Goal: Use online tool/utility: Utilize a website feature to perform a specific function

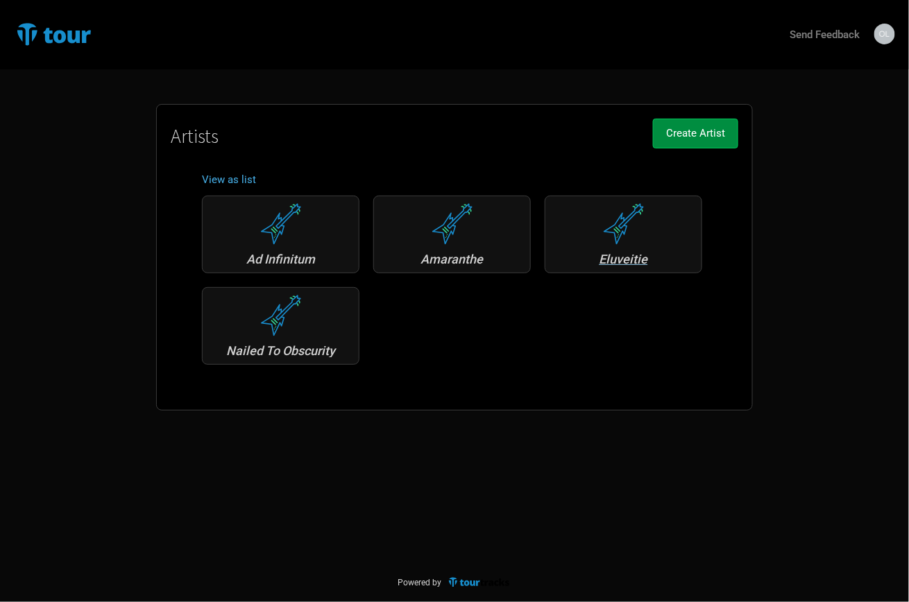
click at [619, 257] on div "Eluveitie" at bounding box center [623, 259] width 142 height 12
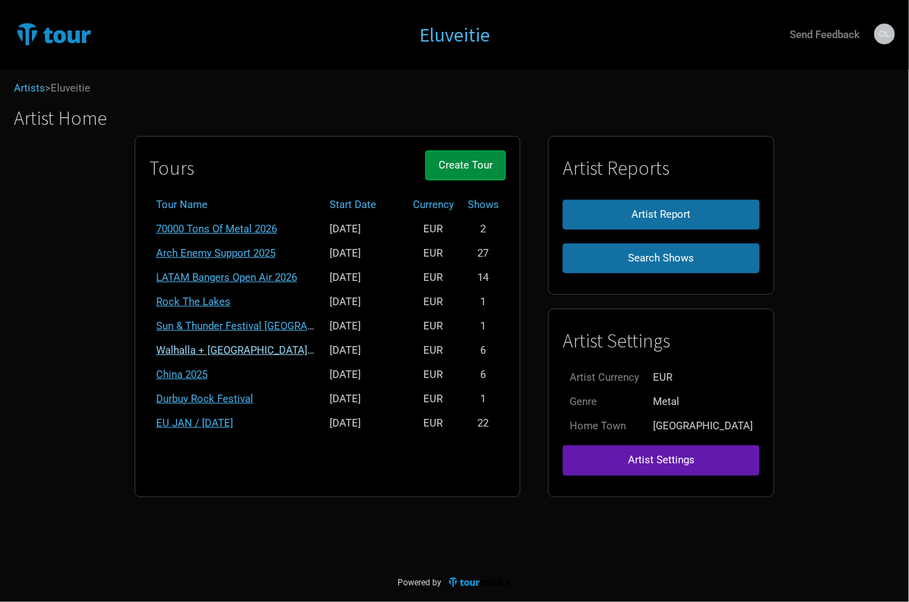
click at [253, 349] on link "Walhalla + [GEOGRAPHIC_DATA] + [GEOGRAPHIC_DATA] 2025" at bounding box center [300, 350] width 288 height 12
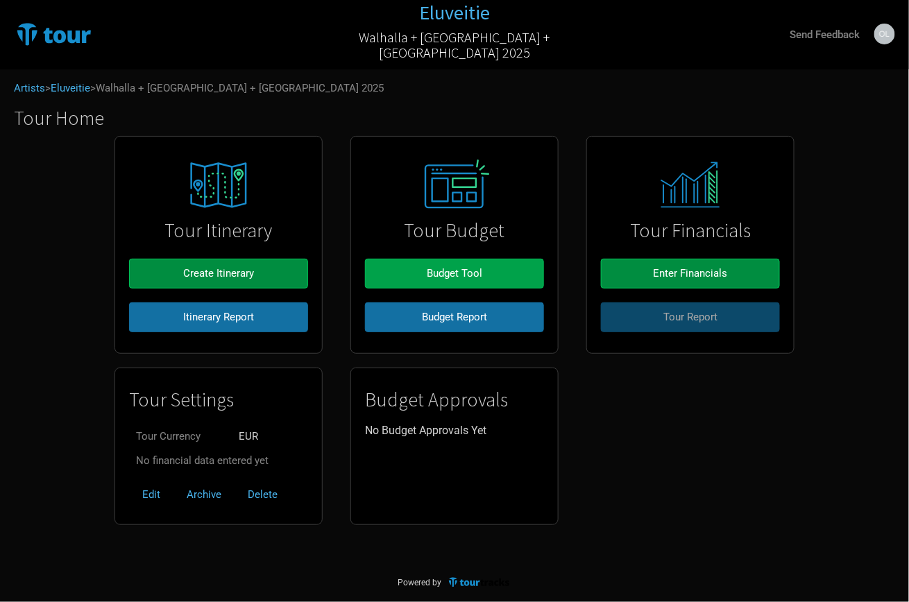
click at [433, 271] on span "Budget Tool" at bounding box center [454, 273] width 55 height 12
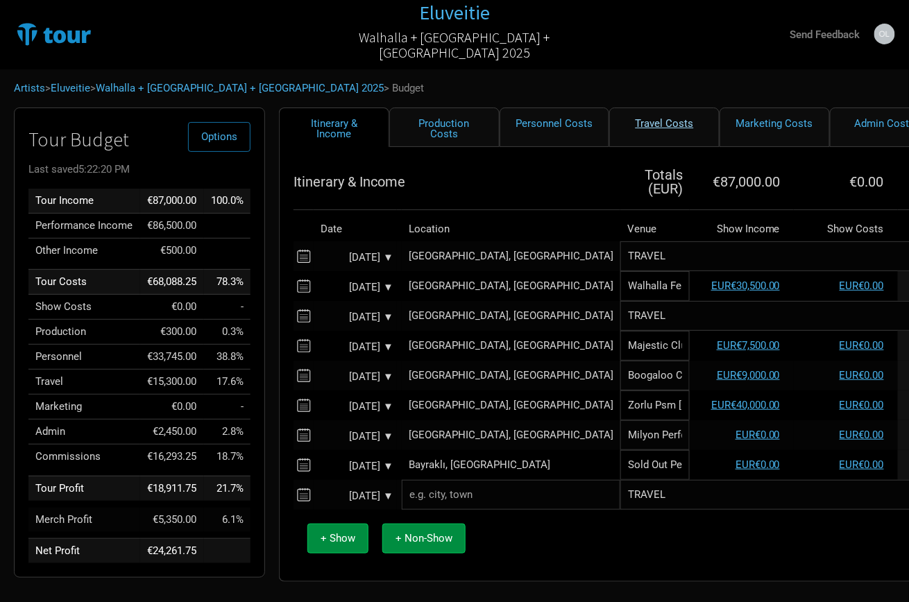
click at [632, 122] on link "Travel Costs" at bounding box center [664, 128] width 110 height 40
select select "EUR"
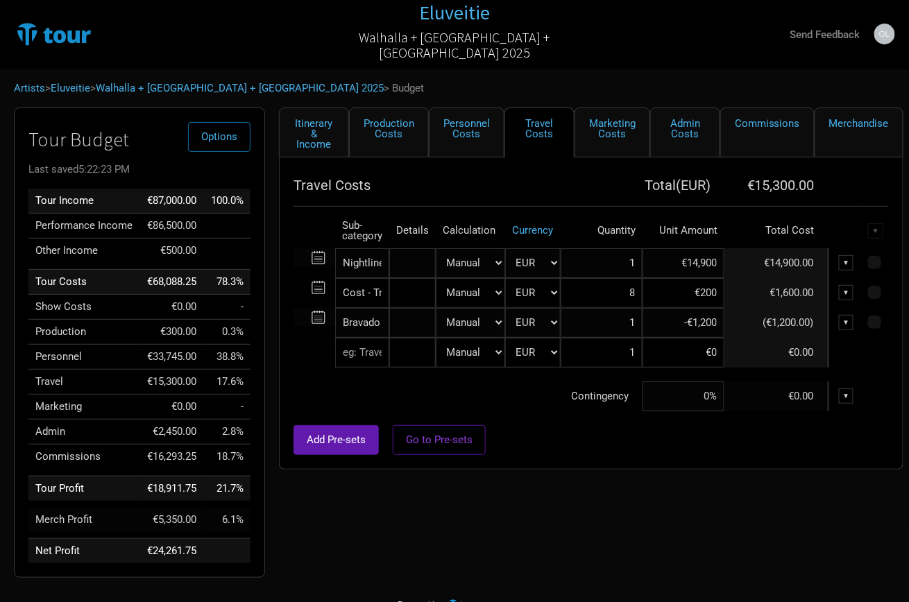
drag, startPoint x: 635, startPoint y: 295, endPoint x: 628, endPoint y: 327, distance: 33.5
click at [635, 295] on input "8" at bounding box center [601, 293] width 82 height 30
click at [595, 518] on div "Itinerary & Income Production Costs Personnel Costs Travel Costs Marketing Cost…" at bounding box center [577, 346] width 624 height 477
click at [627, 297] on input "18" at bounding box center [601, 293] width 82 height 30
type input "8"
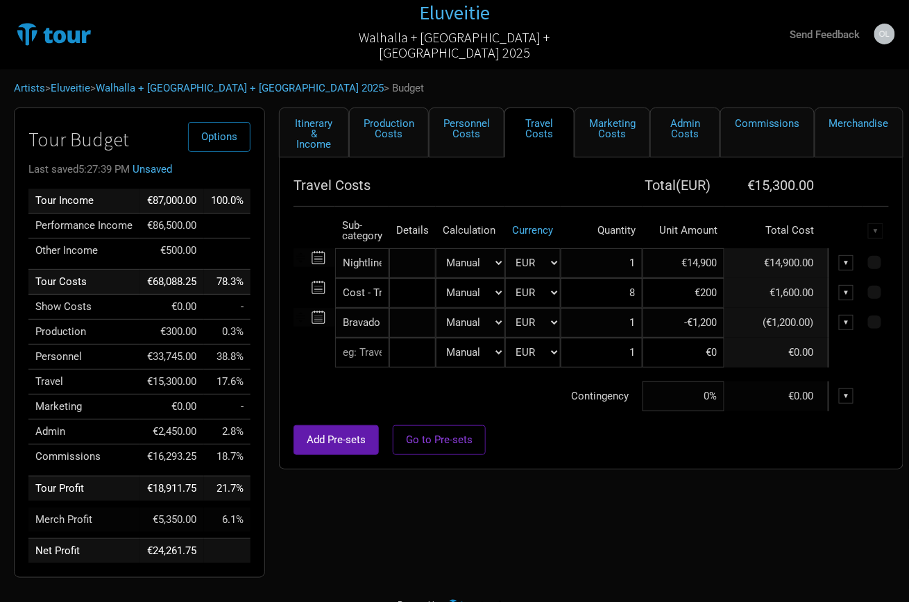
click at [577, 485] on div "Itinerary & Income Production Costs Personnel Costs Travel Costs Marketing Cost…" at bounding box center [577, 346] width 624 height 477
